Goal: Information Seeking & Learning: Understand process/instructions

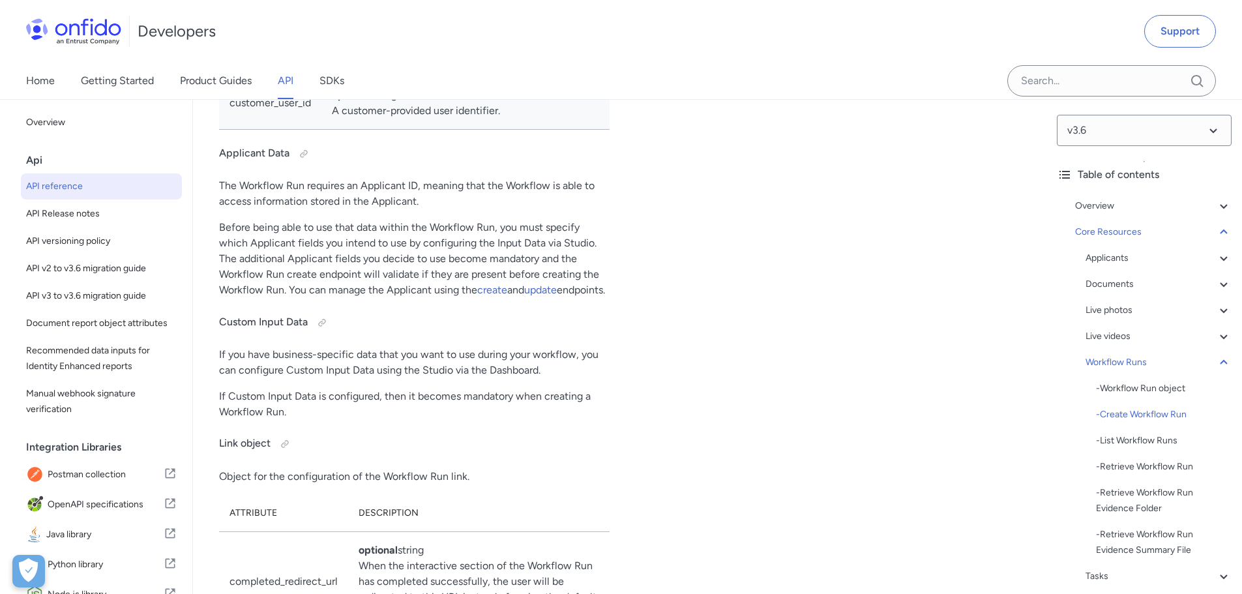
scroll to position [31417, 0]
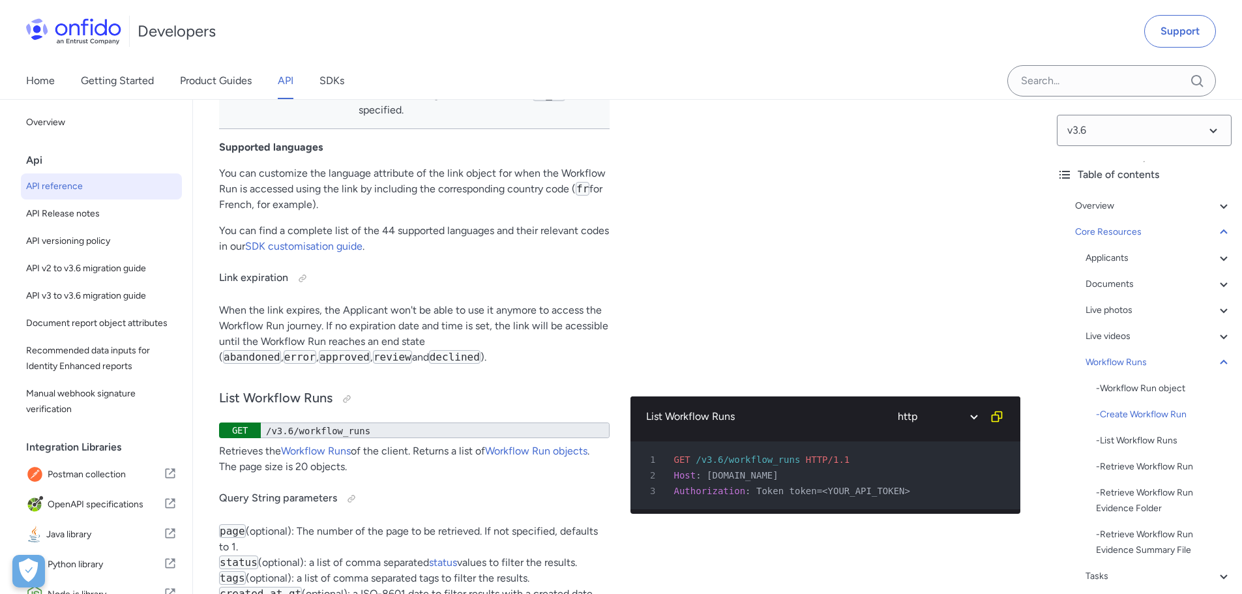
scroll to position [5220, 0]
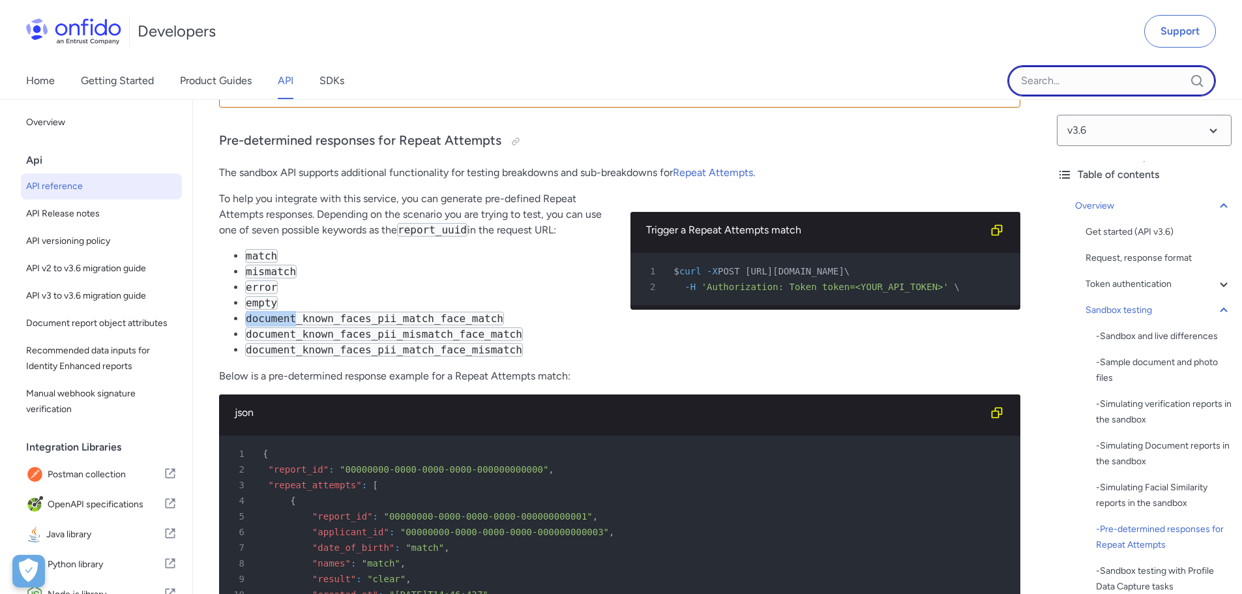
click at [1068, 87] on input "Onfido search input field" at bounding box center [1111, 80] width 209 height 31
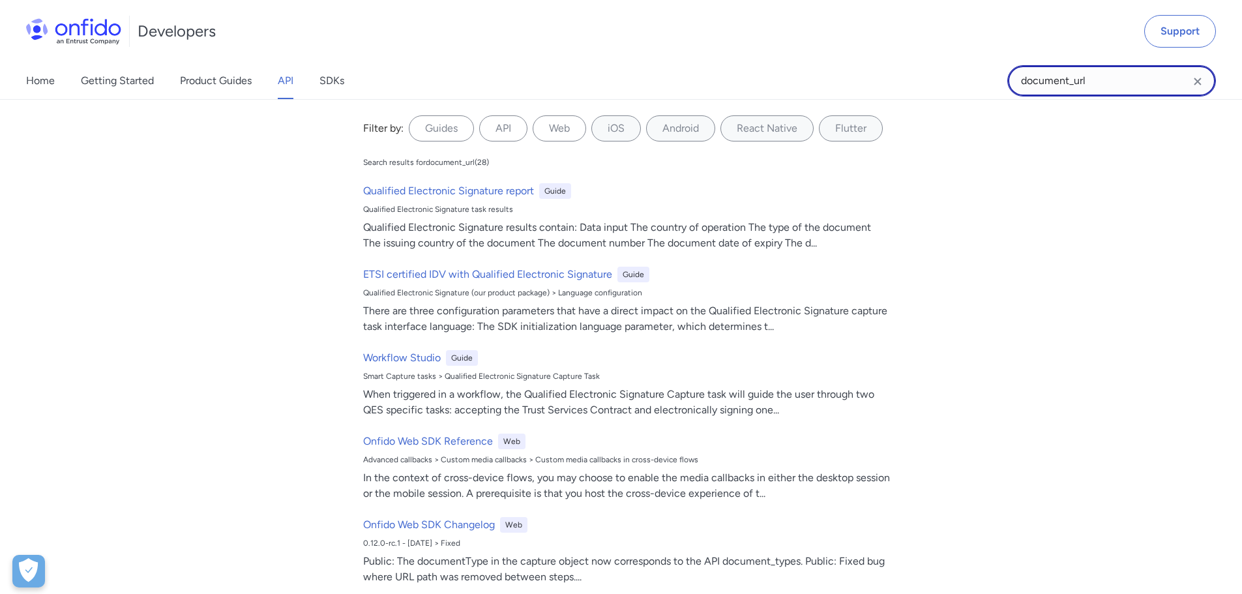
type input "document_url"
click at [1099, 85] on input "document_url" at bounding box center [1111, 80] width 209 height 31
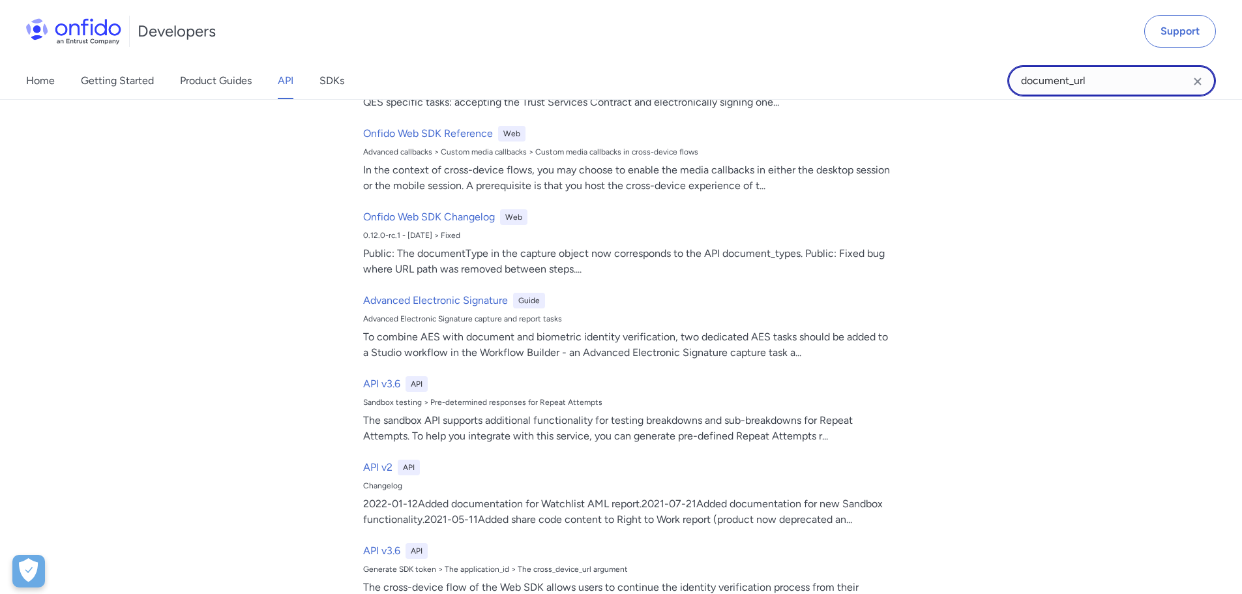
scroll to position [0, 0]
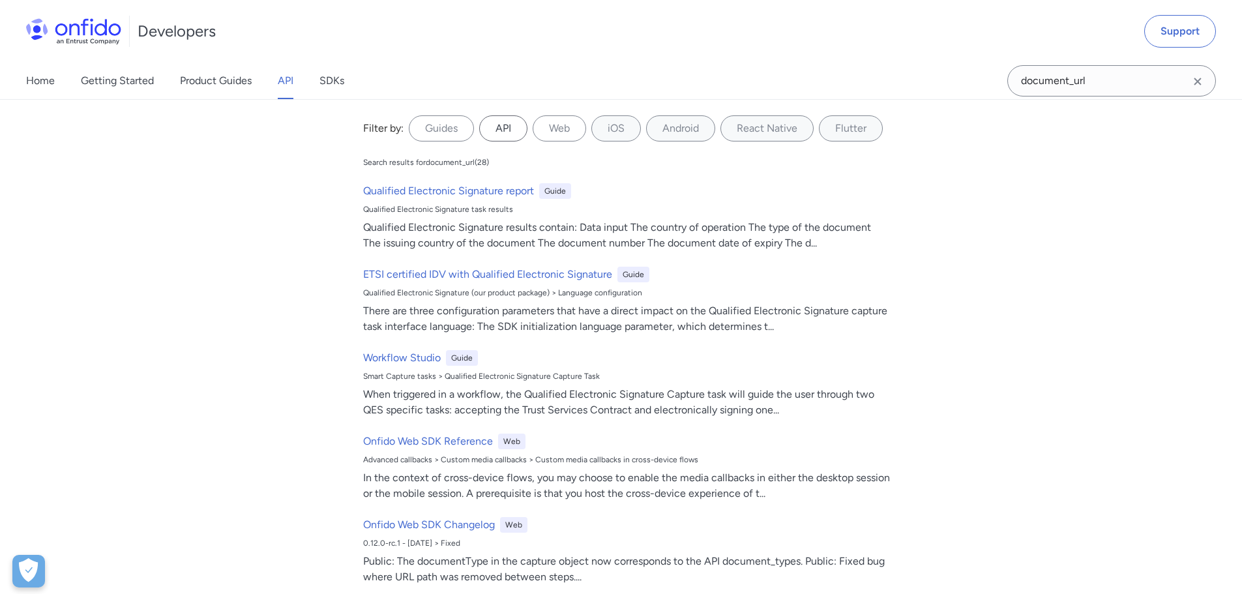
click at [497, 136] on label "API" at bounding box center [503, 128] width 48 height 26
click at [0, 0] on input "API" at bounding box center [0, 0] width 0 height 0
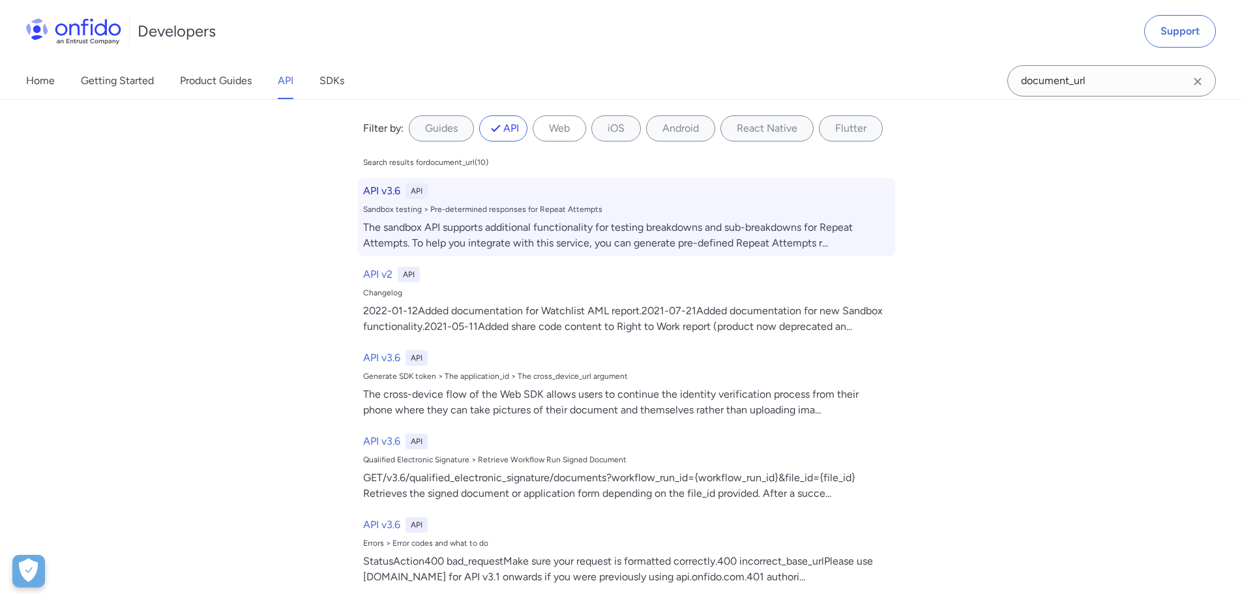
click at [381, 196] on h6 "API v3.6" at bounding box center [381, 191] width 37 height 16
click at [364, 191] on h6 "API v3.6" at bounding box center [381, 191] width 37 height 16
click at [546, 250] on div "The sandbox API supports additional functionality for testing breakdowns and su…" at bounding box center [626, 235] width 527 height 31
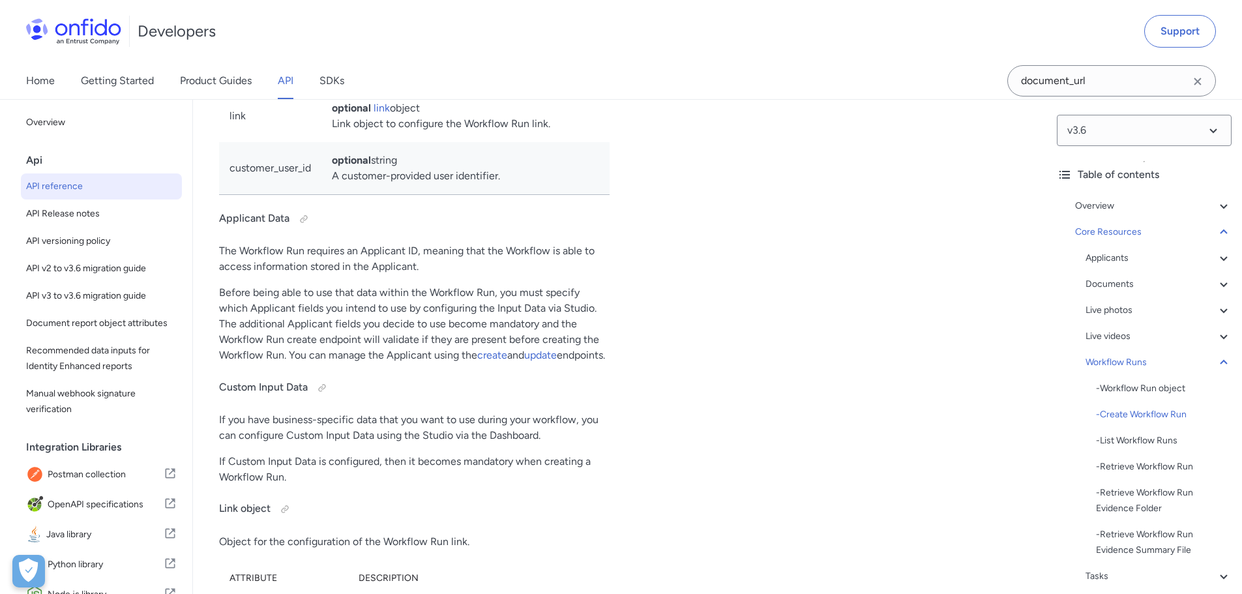
scroll to position [31352, 0]
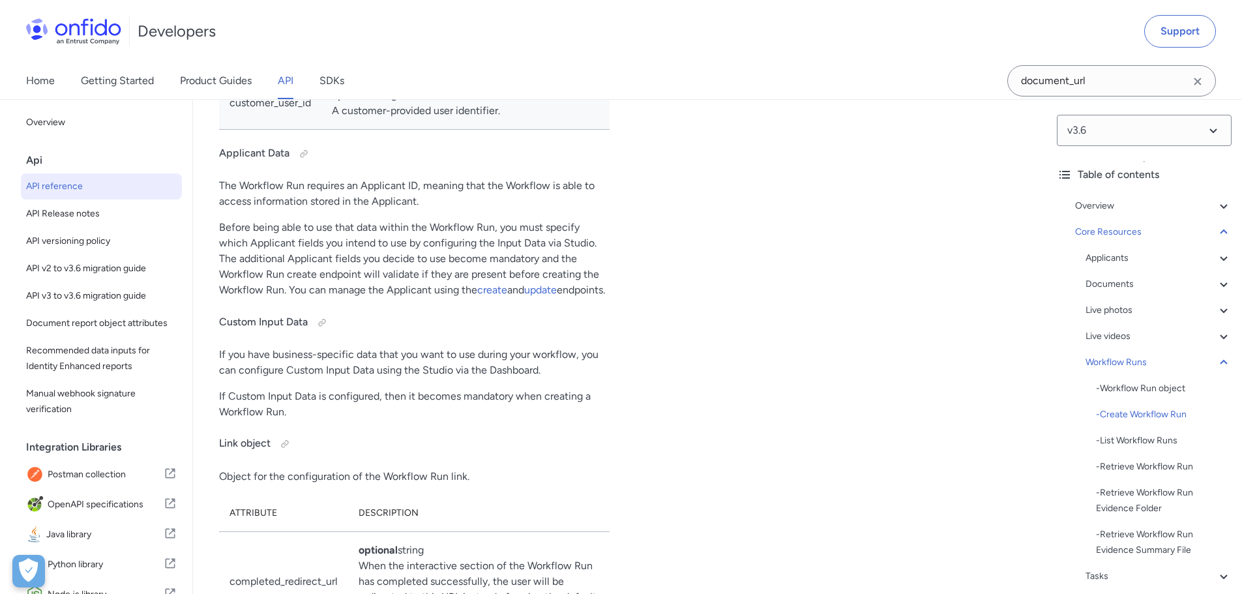
copy td "custom_data"
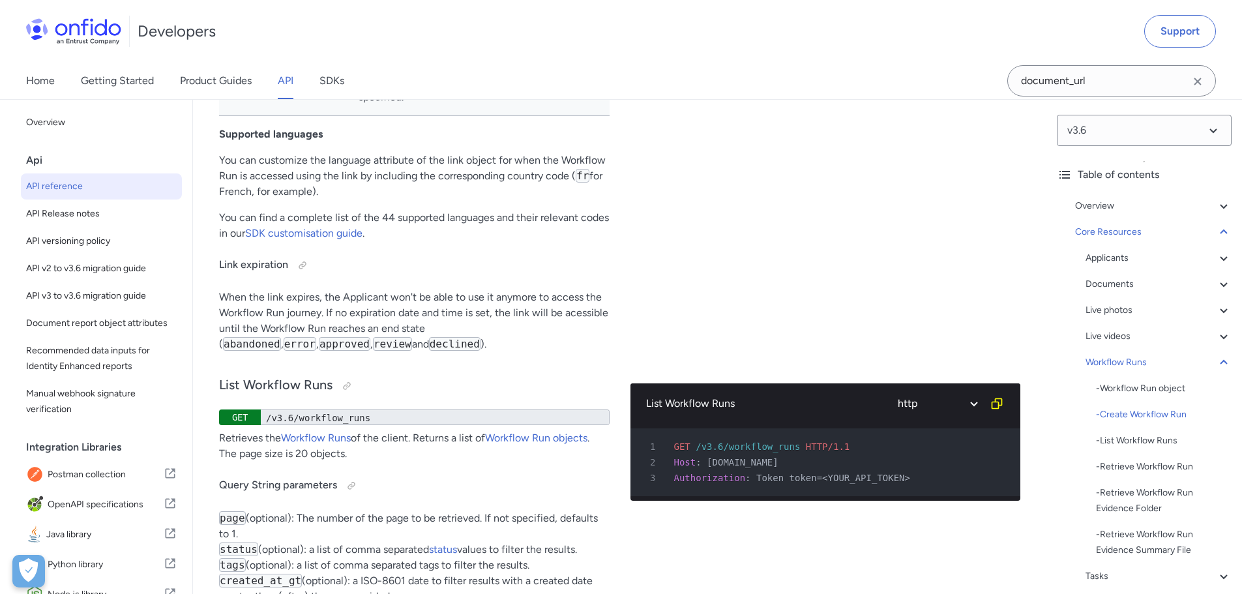
scroll to position [32167, 0]
